Goal: Task Accomplishment & Management: Use online tool/utility

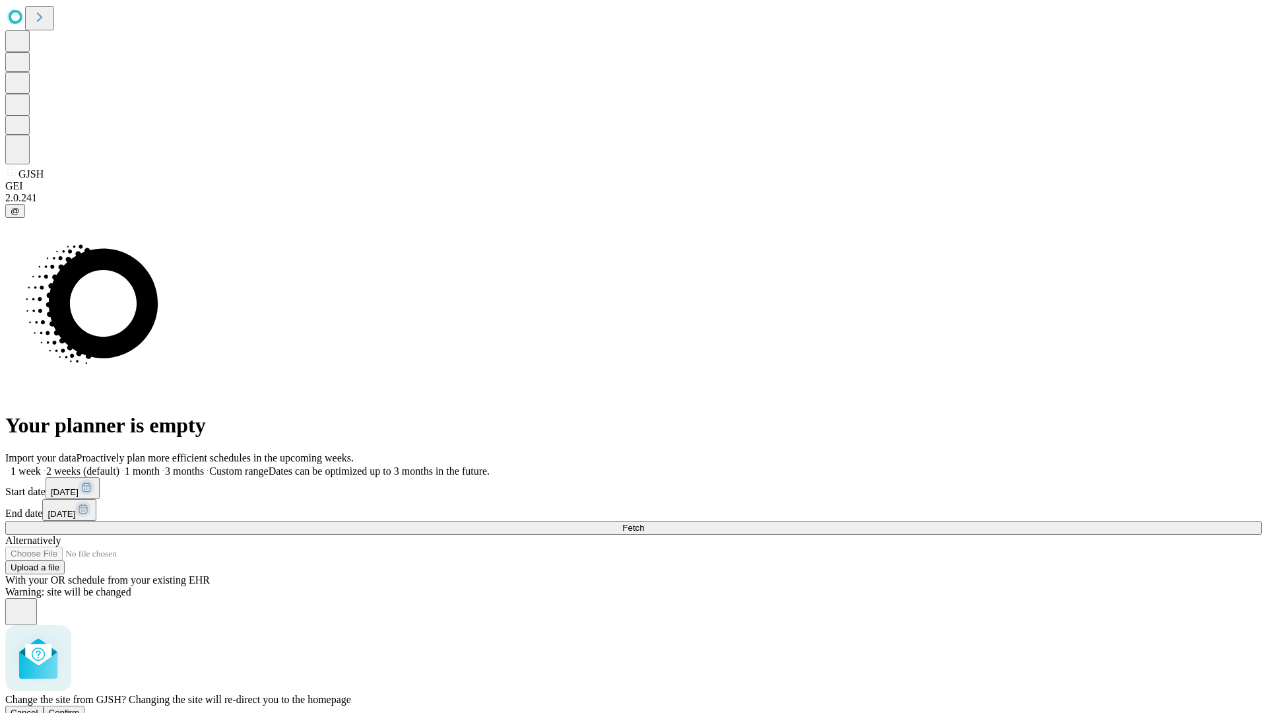
click at [80, 708] on span "Confirm" at bounding box center [64, 713] width 31 height 10
click at [160, 465] on label "1 month" at bounding box center [139, 470] width 40 height 11
click at [644, 523] on span "Fetch" at bounding box center [633, 528] width 22 height 10
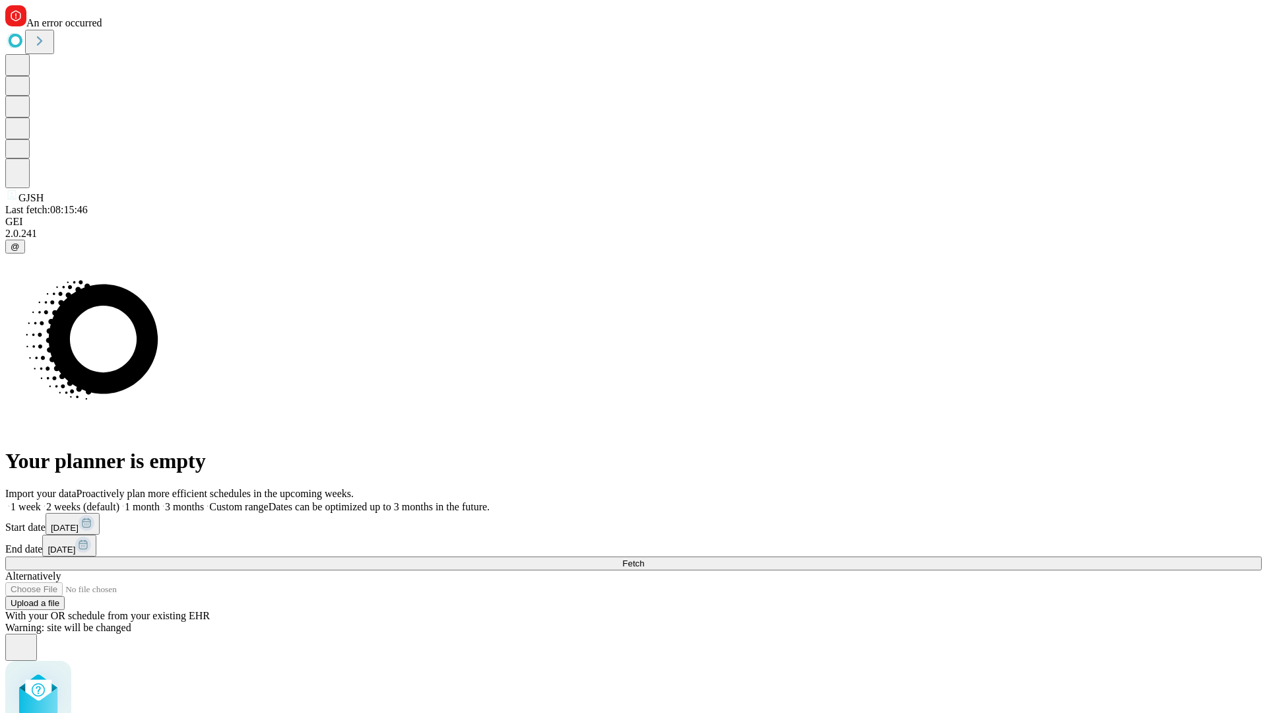
click at [160, 501] on label "1 month" at bounding box center [139, 506] width 40 height 11
click at [644, 558] on span "Fetch" at bounding box center [633, 563] width 22 height 10
click at [160, 501] on label "1 month" at bounding box center [139, 506] width 40 height 11
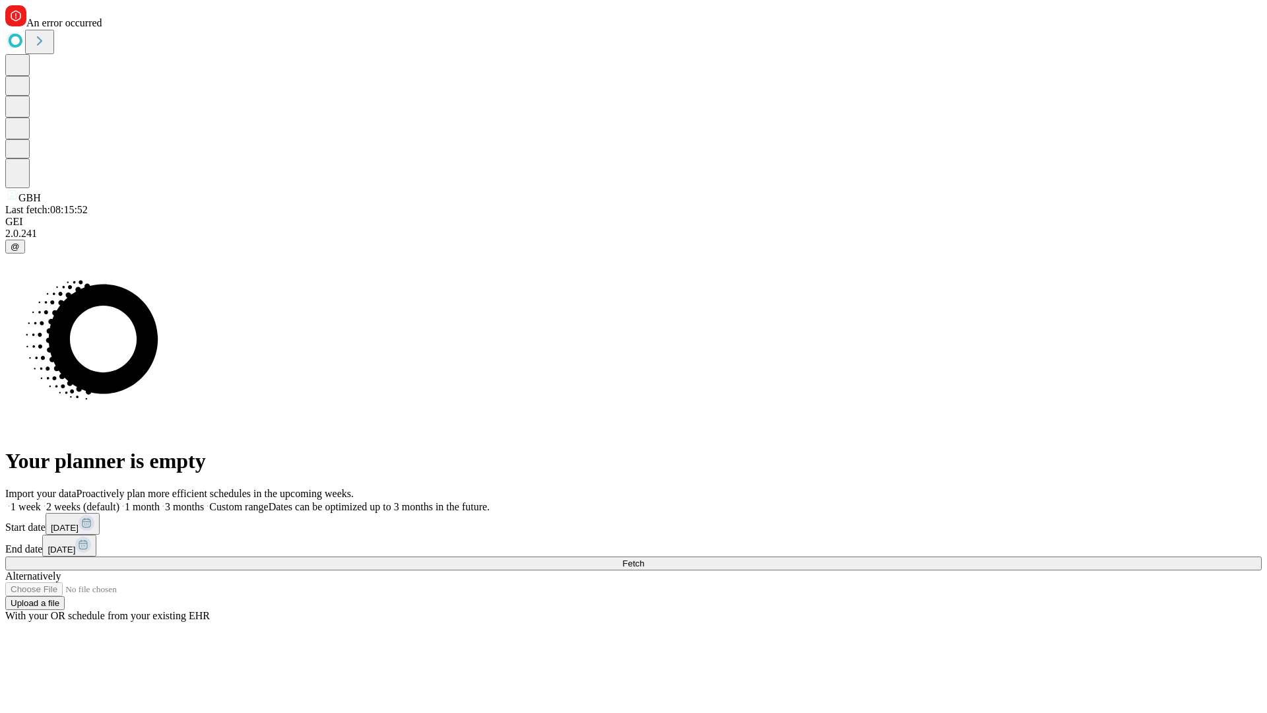
click at [644, 558] on span "Fetch" at bounding box center [633, 563] width 22 height 10
click at [160, 501] on label "1 month" at bounding box center [139, 506] width 40 height 11
click at [644, 558] on span "Fetch" at bounding box center [633, 563] width 22 height 10
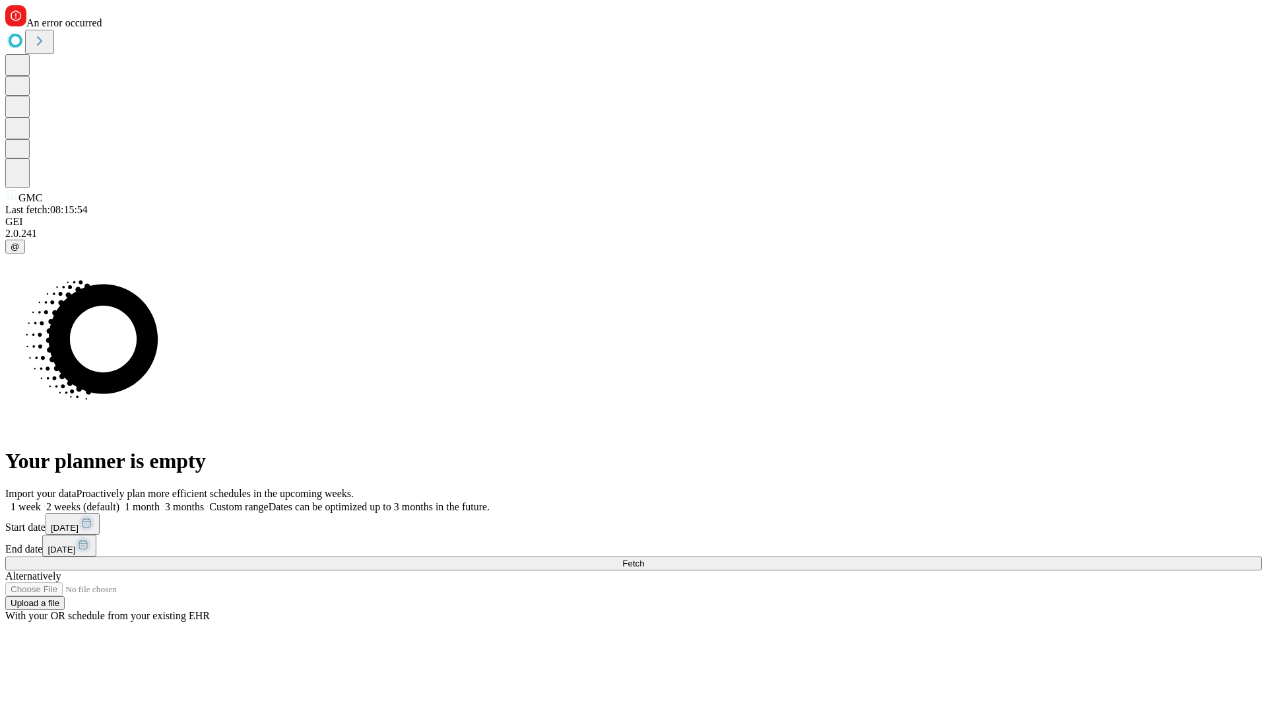
click at [160, 501] on label "1 month" at bounding box center [139, 506] width 40 height 11
click at [644, 558] on span "Fetch" at bounding box center [633, 563] width 22 height 10
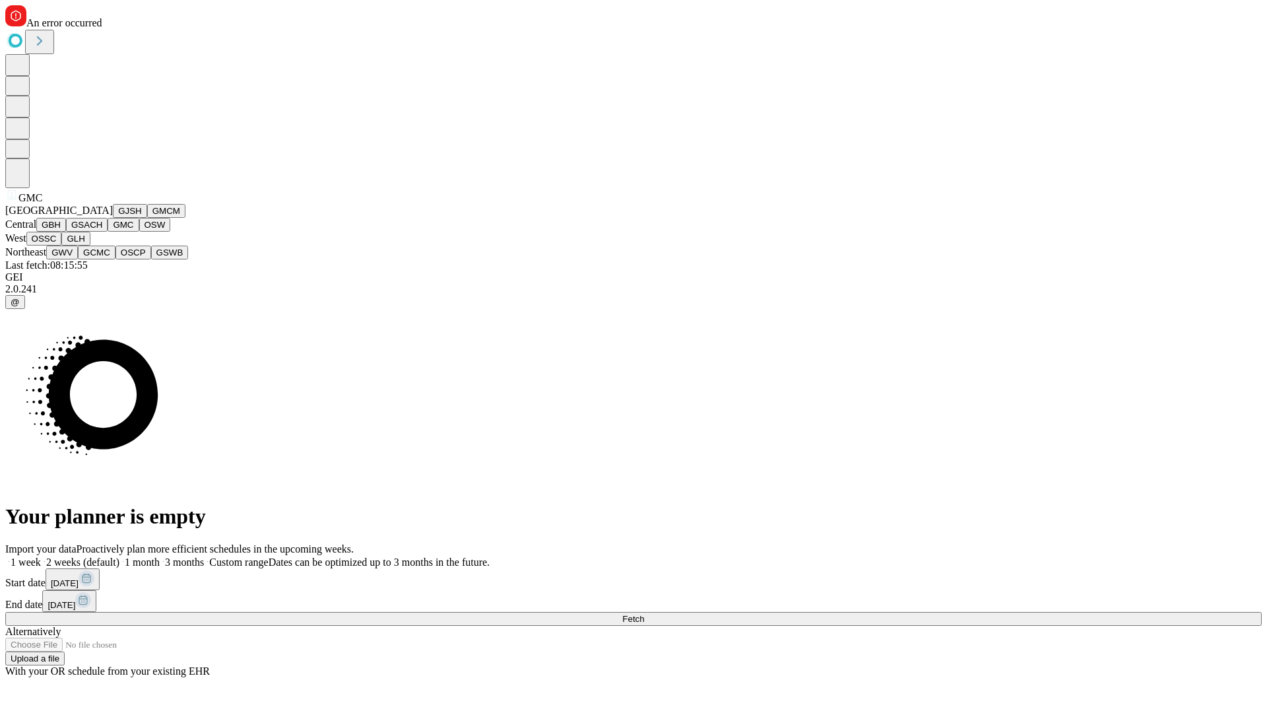
click at [139, 232] on button "OSW" at bounding box center [155, 225] width 32 height 14
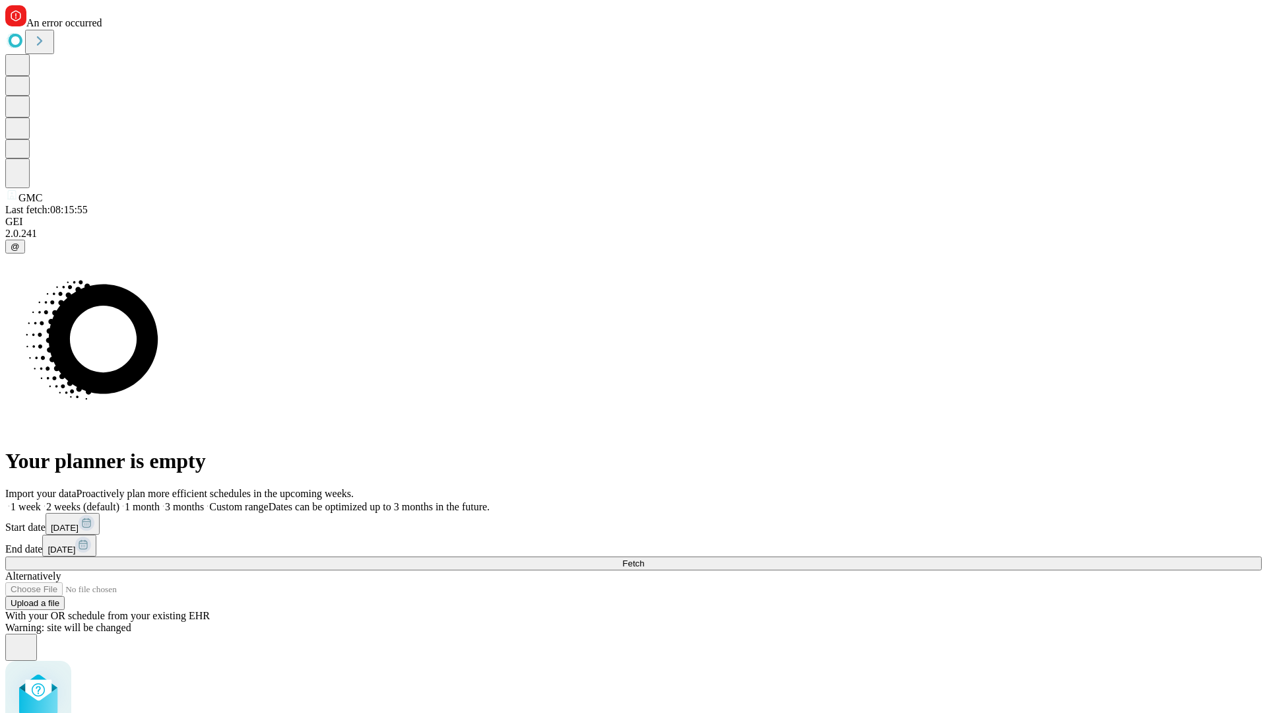
click at [160, 501] on label "1 month" at bounding box center [139, 506] width 40 height 11
click at [644, 558] on span "Fetch" at bounding box center [633, 563] width 22 height 10
click at [160, 501] on label "1 month" at bounding box center [139, 506] width 40 height 11
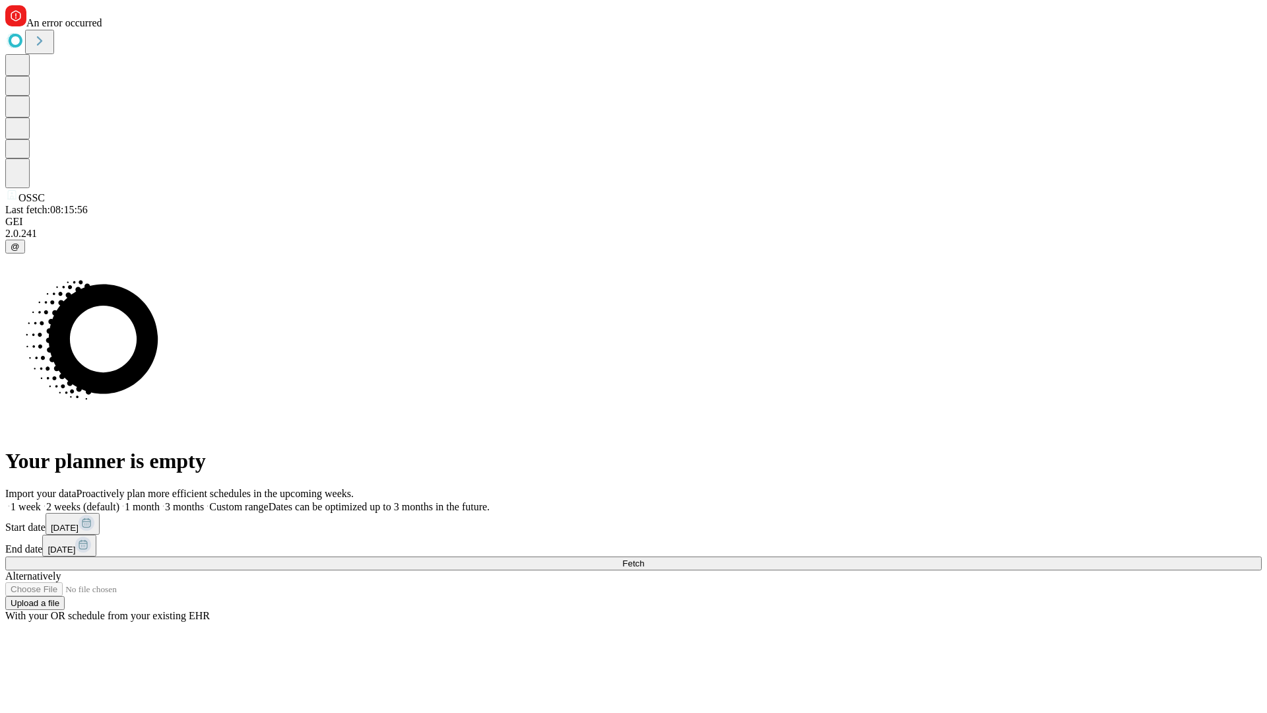
click at [644, 558] on span "Fetch" at bounding box center [633, 563] width 22 height 10
click at [160, 501] on label "1 month" at bounding box center [139, 506] width 40 height 11
click at [644, 558] on span "Fetch" at bounding box center [633, 563] width 22 height 10
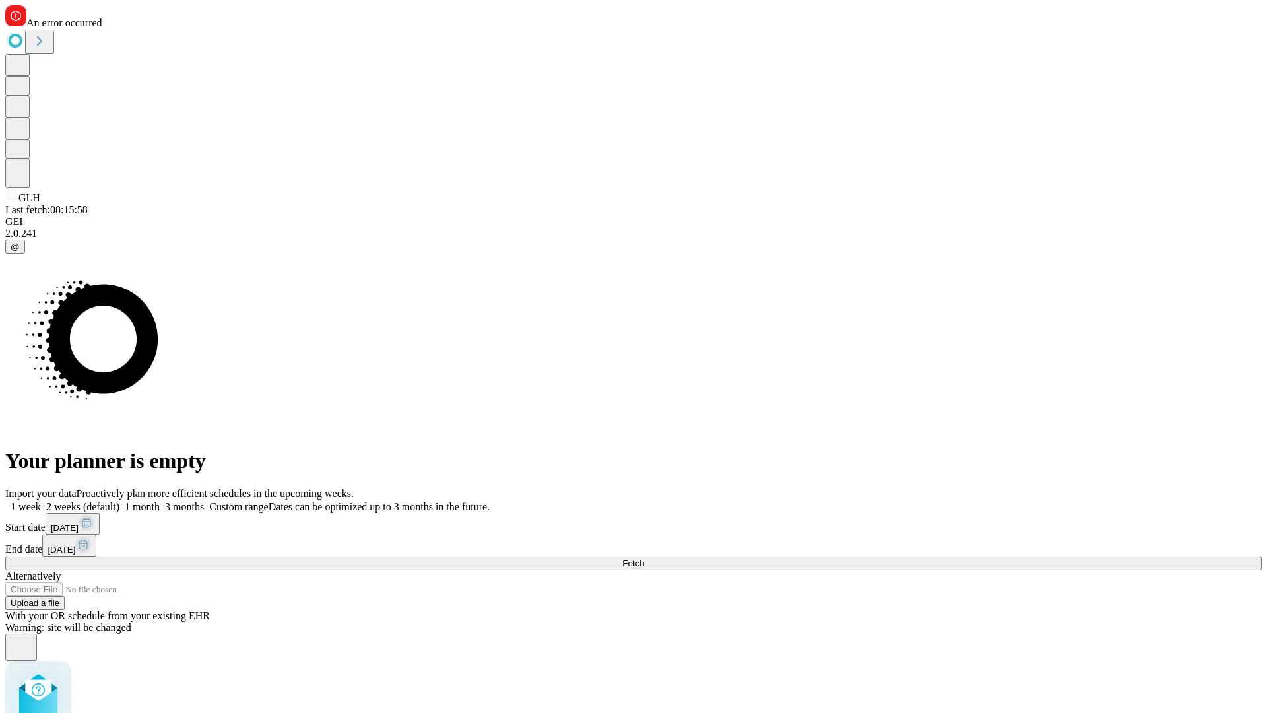
click at [160, 501] on label "1 month" at bounding box center [139, 506] width 40 height 11
click at [644, 558] on span "Fetch" at bounding box center [633, 563] width 22 height 10
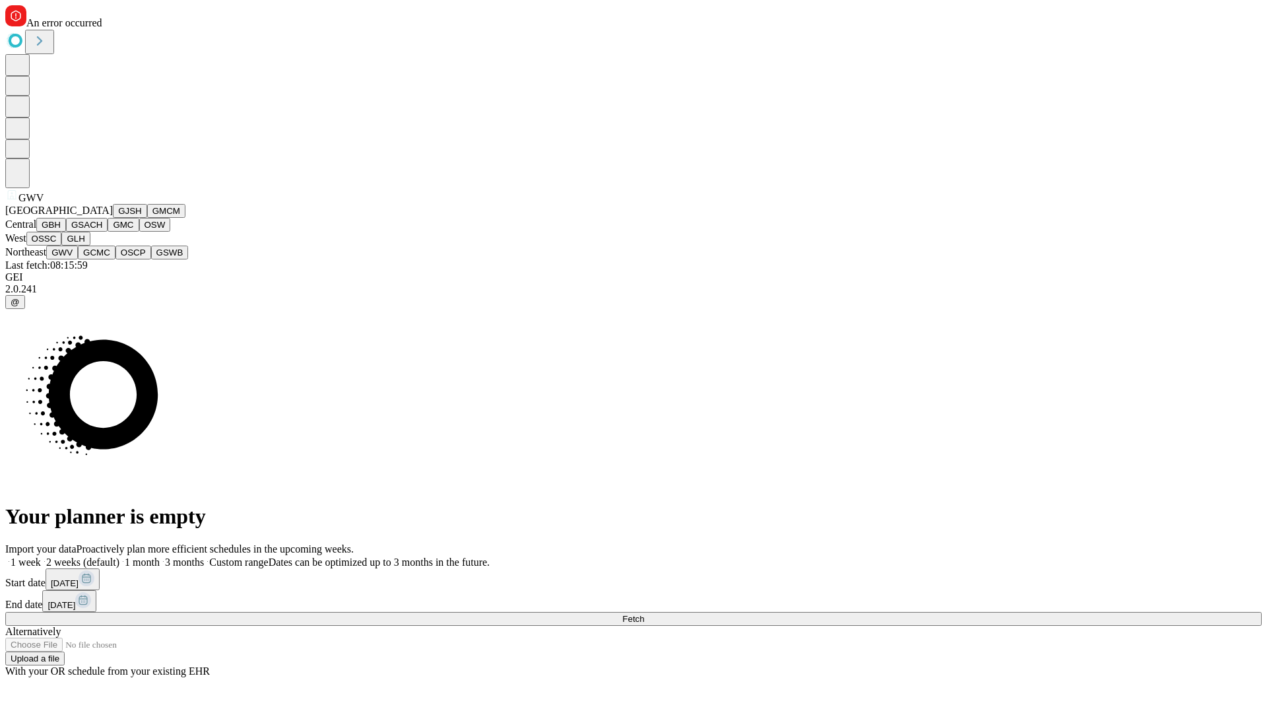
click at [102, 259] on button "GCMC" at bounding box center [97, 253] width 38 height 14
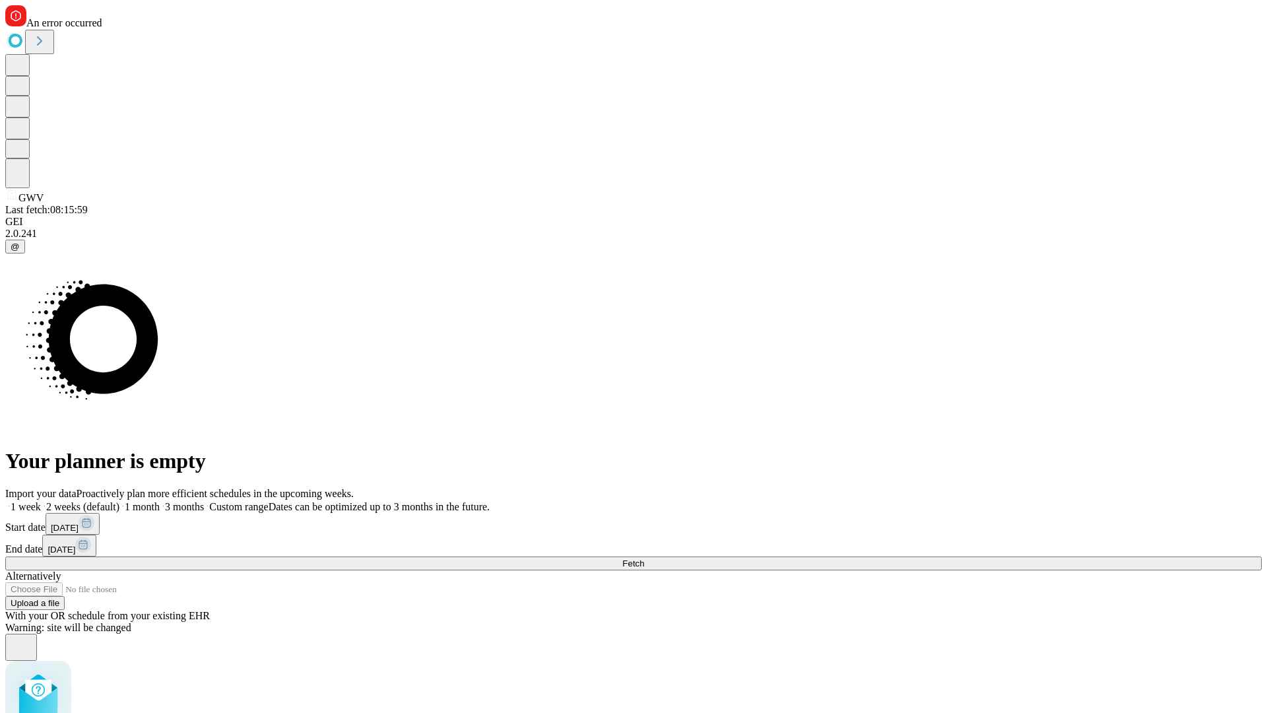
click at [160, 501] on label "1 month" at bounding box center [139, 506] width 40 height 11
click at [644, 558] on span "Fetch" at bounding box center [633, 563] width 22 height 10
click at [160, 501] on label "1 month" at bounding box center [139, 506] width 40 height 11
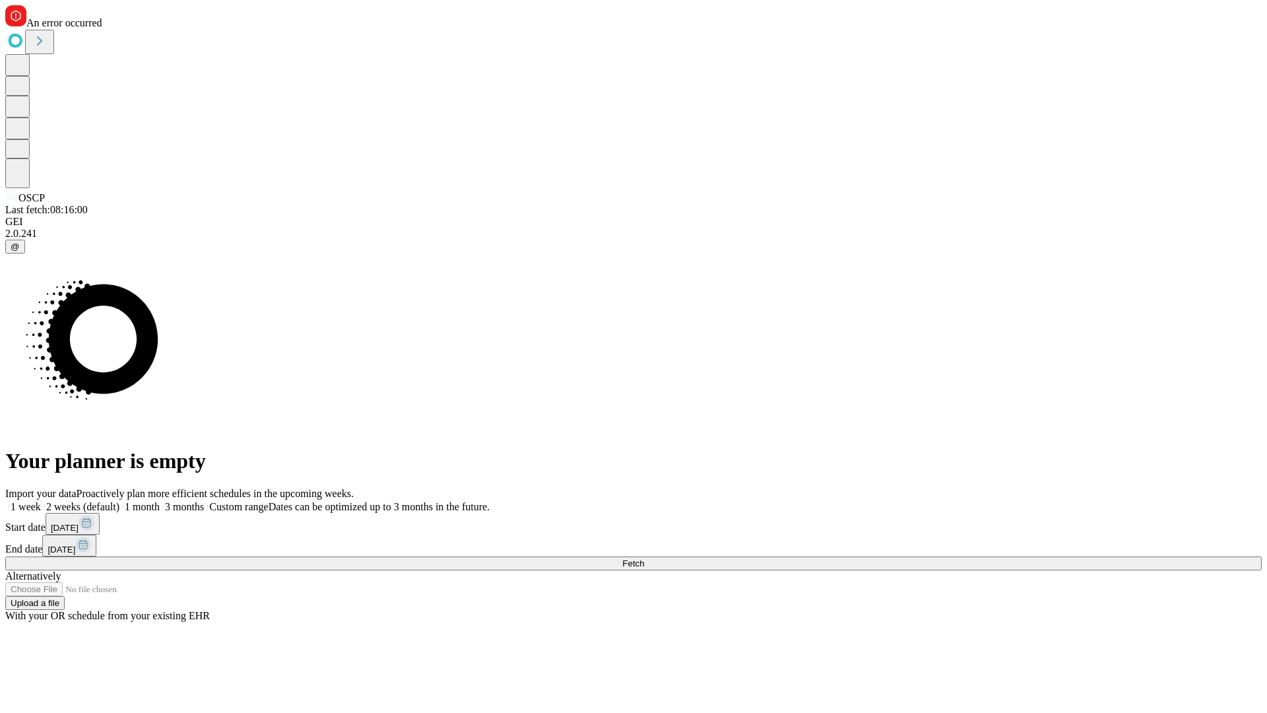
click at [644, 558] on span "Fetch" at bounding box center [633, 563] width 22 height 10
click at [160, 501] on label "1 month" at bounding box center [139, 506] width 40 height 11
click at [644, 558] on span "Fetch" at bounding box center [633, 563] width 22 height 10
